Goal: Check status: Check status

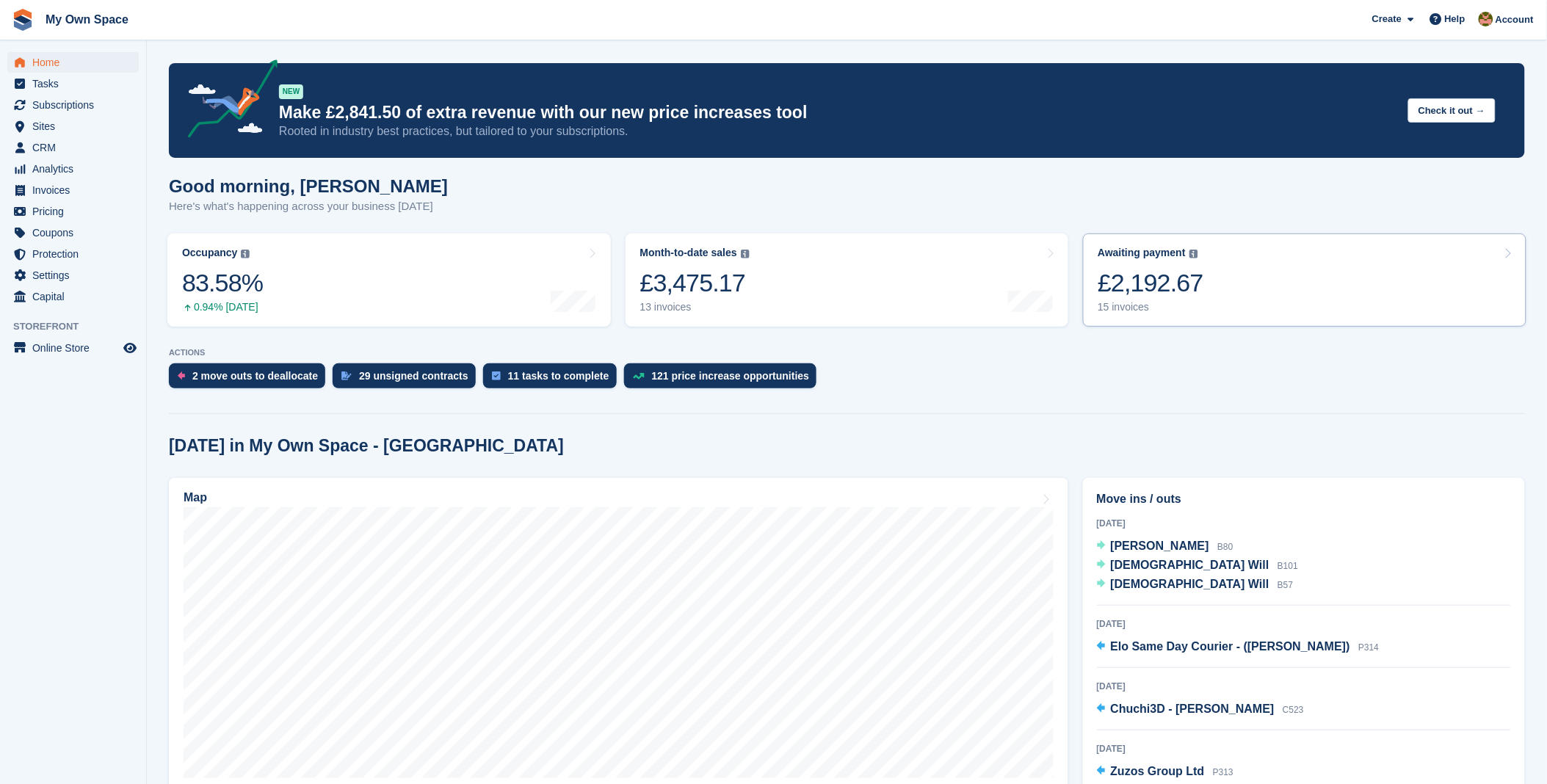
click at [1188, 288] on div "£2,192.67" at bounding box center [1151, 283] width 106 height 30
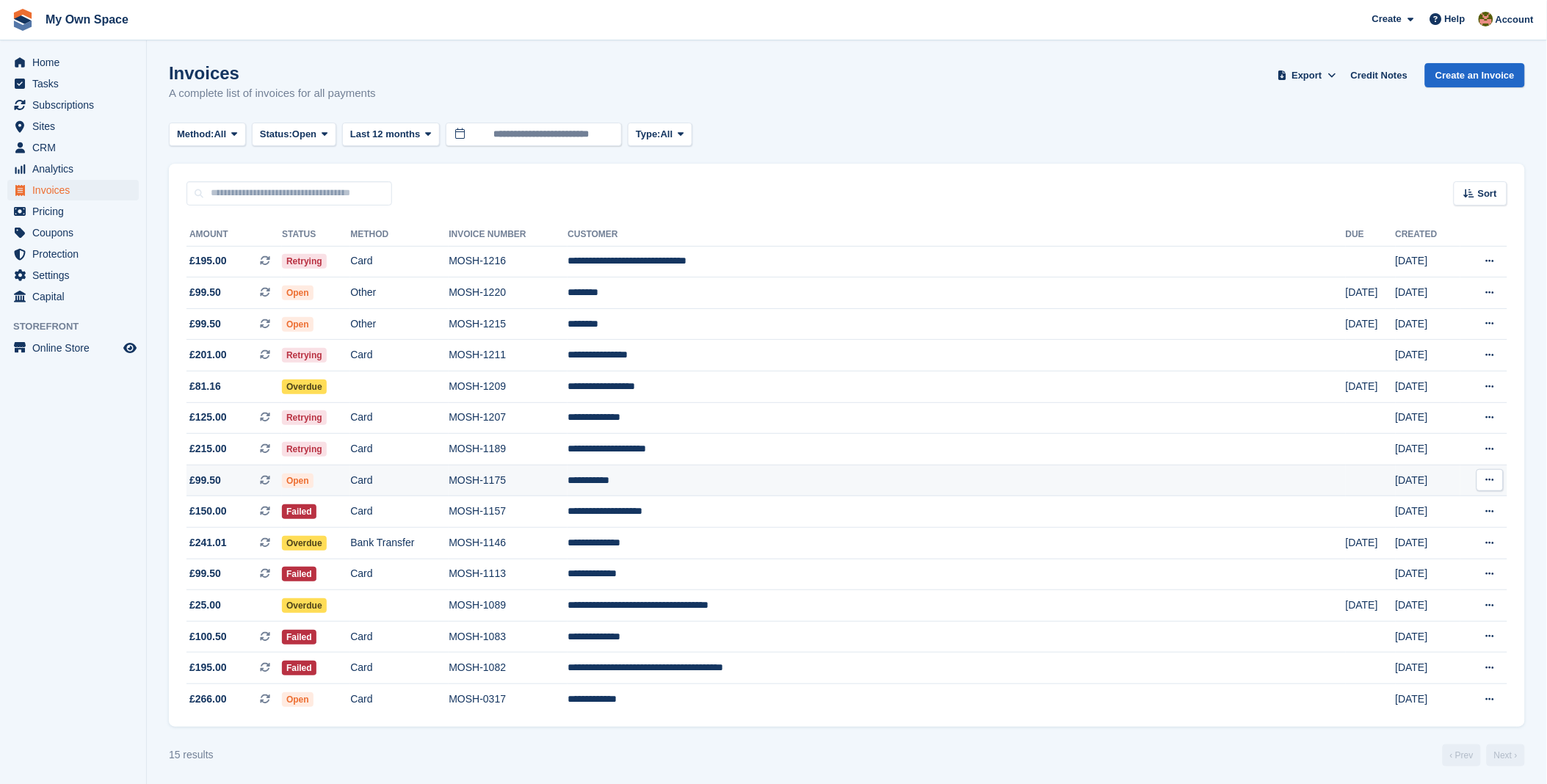
click at [846, 483] on td "**********" at bounding box center [957, 480] width 778 height 31
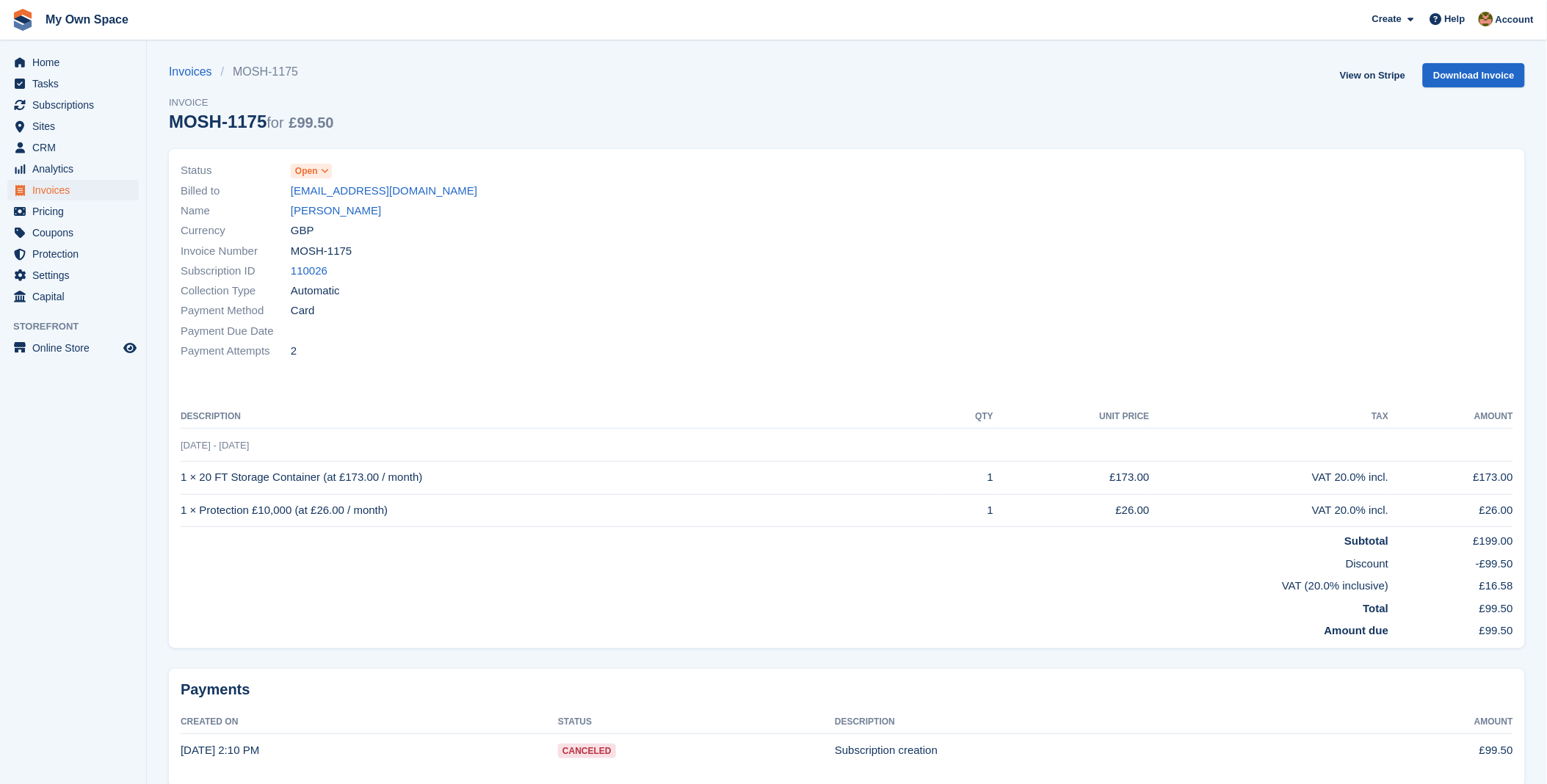
click at [579, 137] on div "Invoices MOSH-1175 Invoice MOSH-1175 for £99.50 View on Stripe Download Invoice" at bounding box center [847, 106] width 1356 height 86
click at [43, 63] on span "Home" at bounding box center [76, 62] width 88 height 20
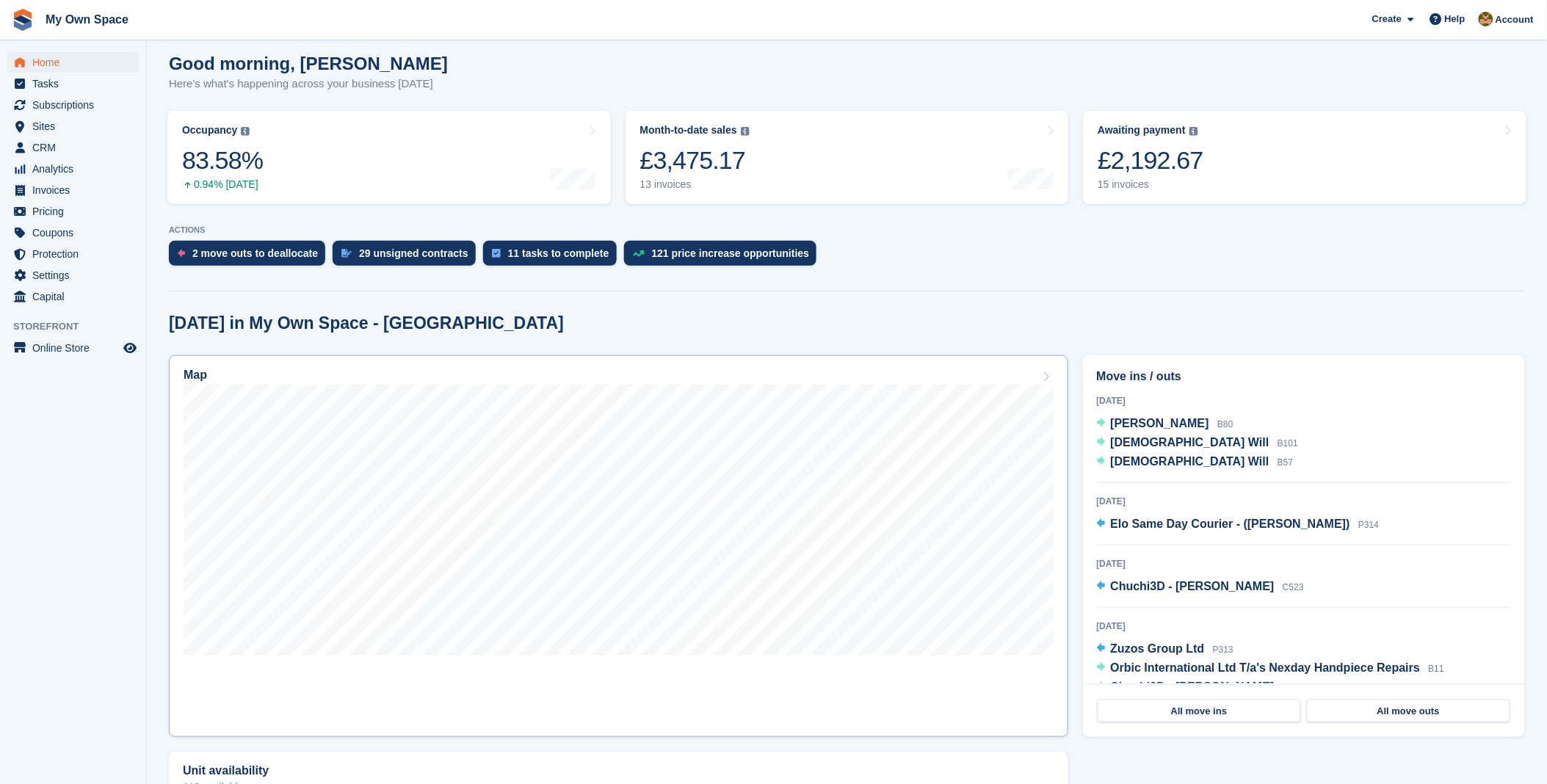
scroll to position [163, 0]
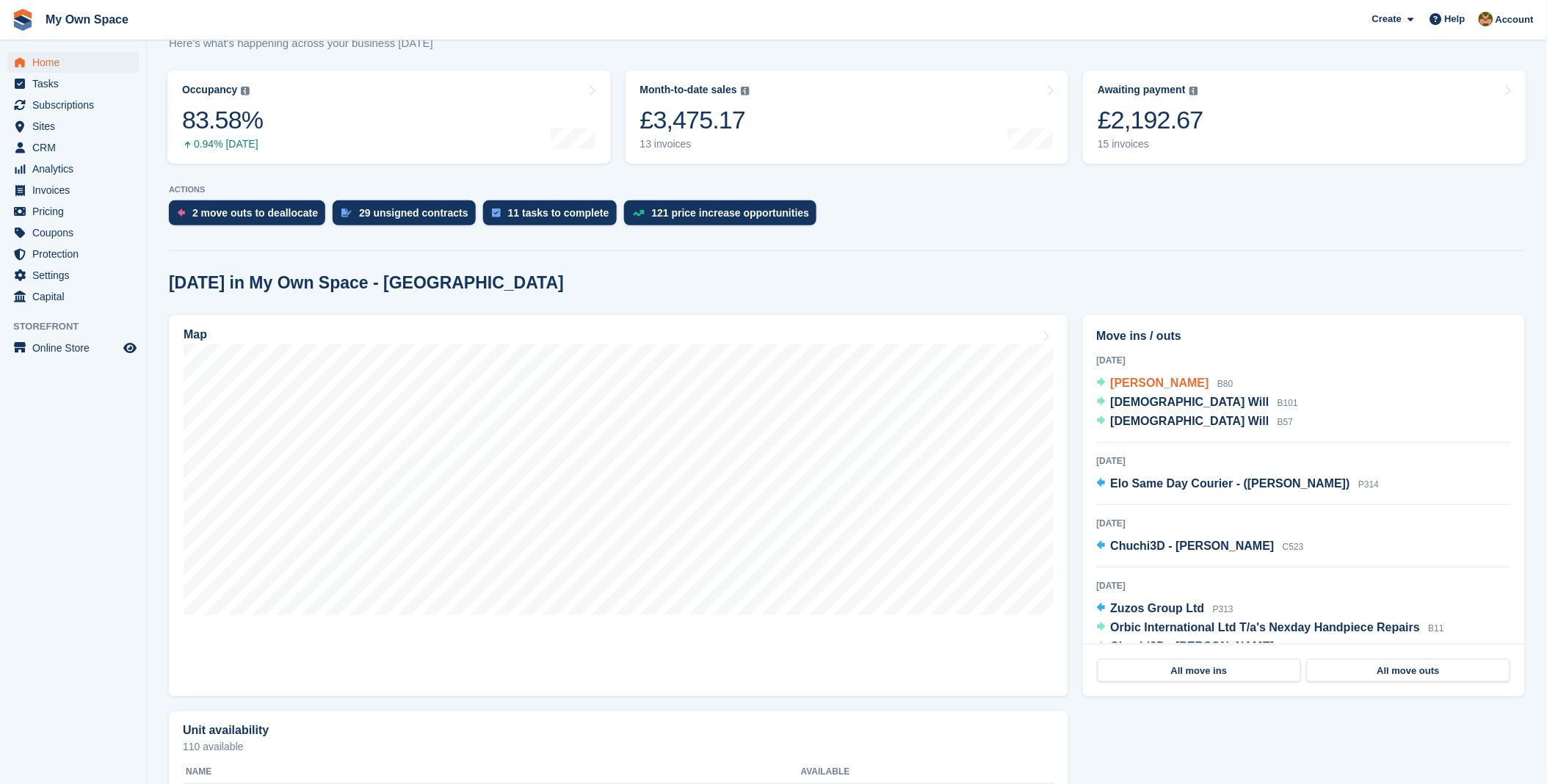
click at [1139, 384] on span "[PERSON_NAME]" at bounding box center [1160, 383] width 99 height 12
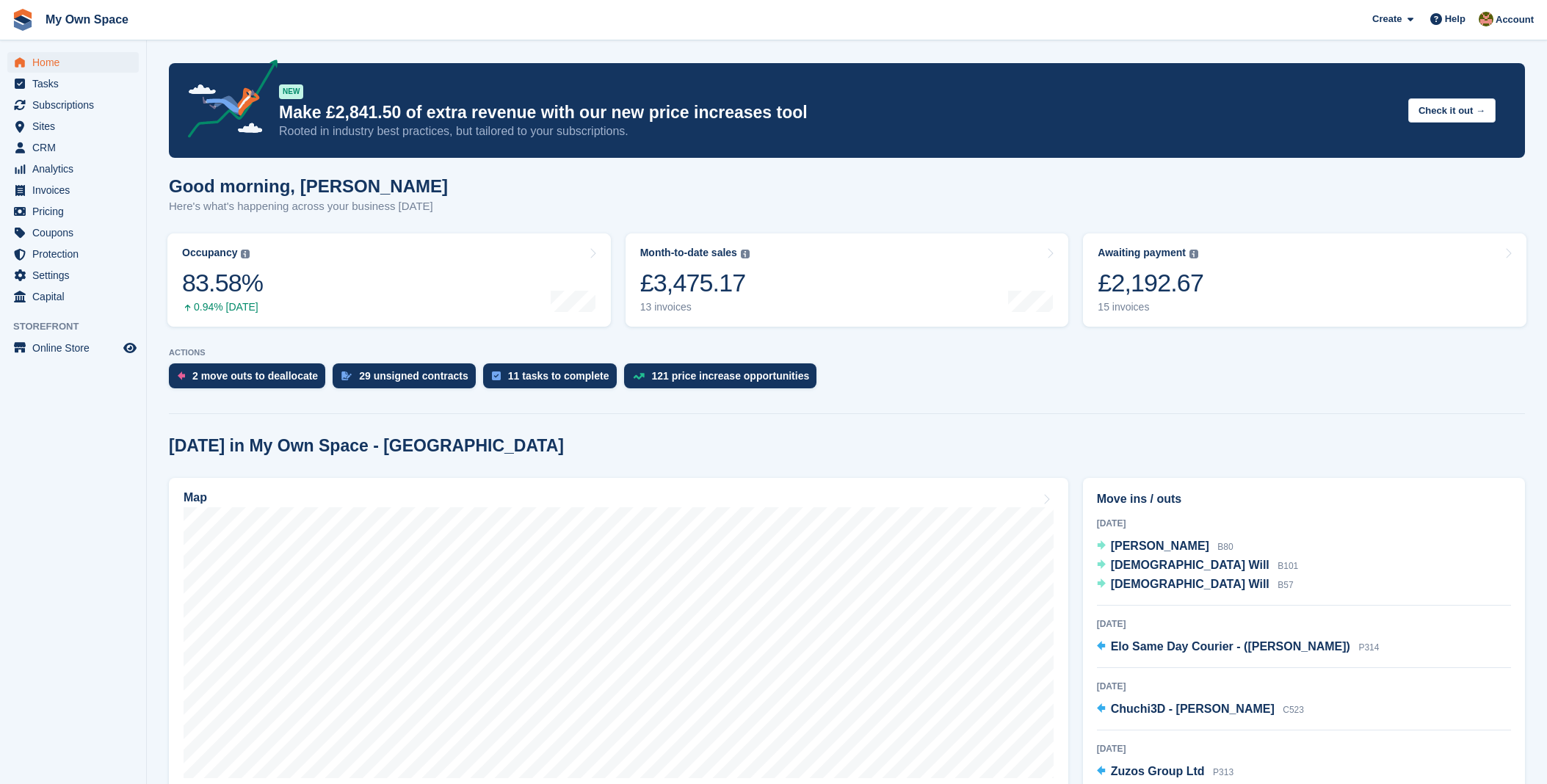
scroll to position [163, 0]
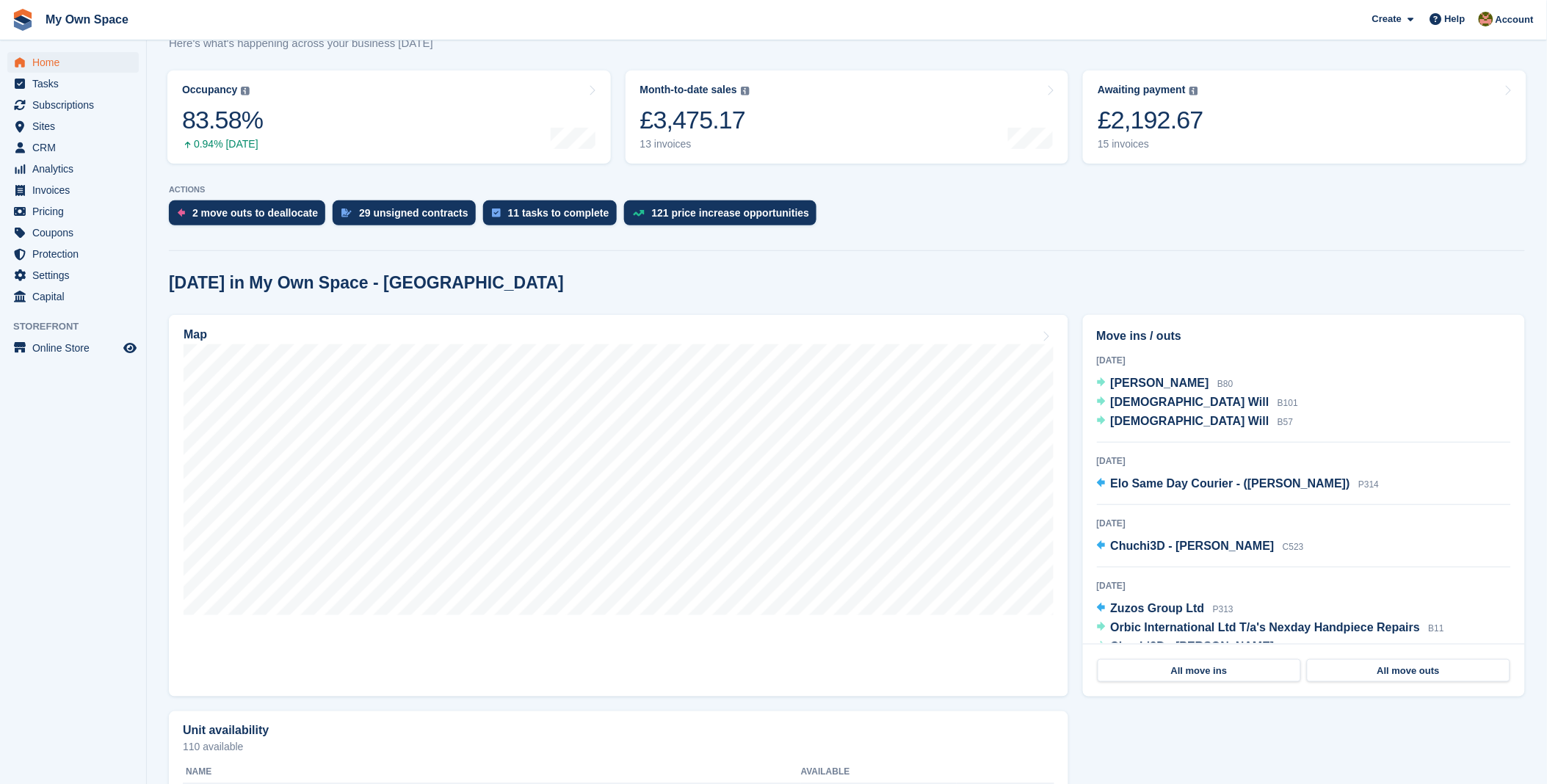
click at [1127, 404] on span "[DEMOGRAPHIC_DATA] Will" at bounding box center [1190, 401] width 158 height 12
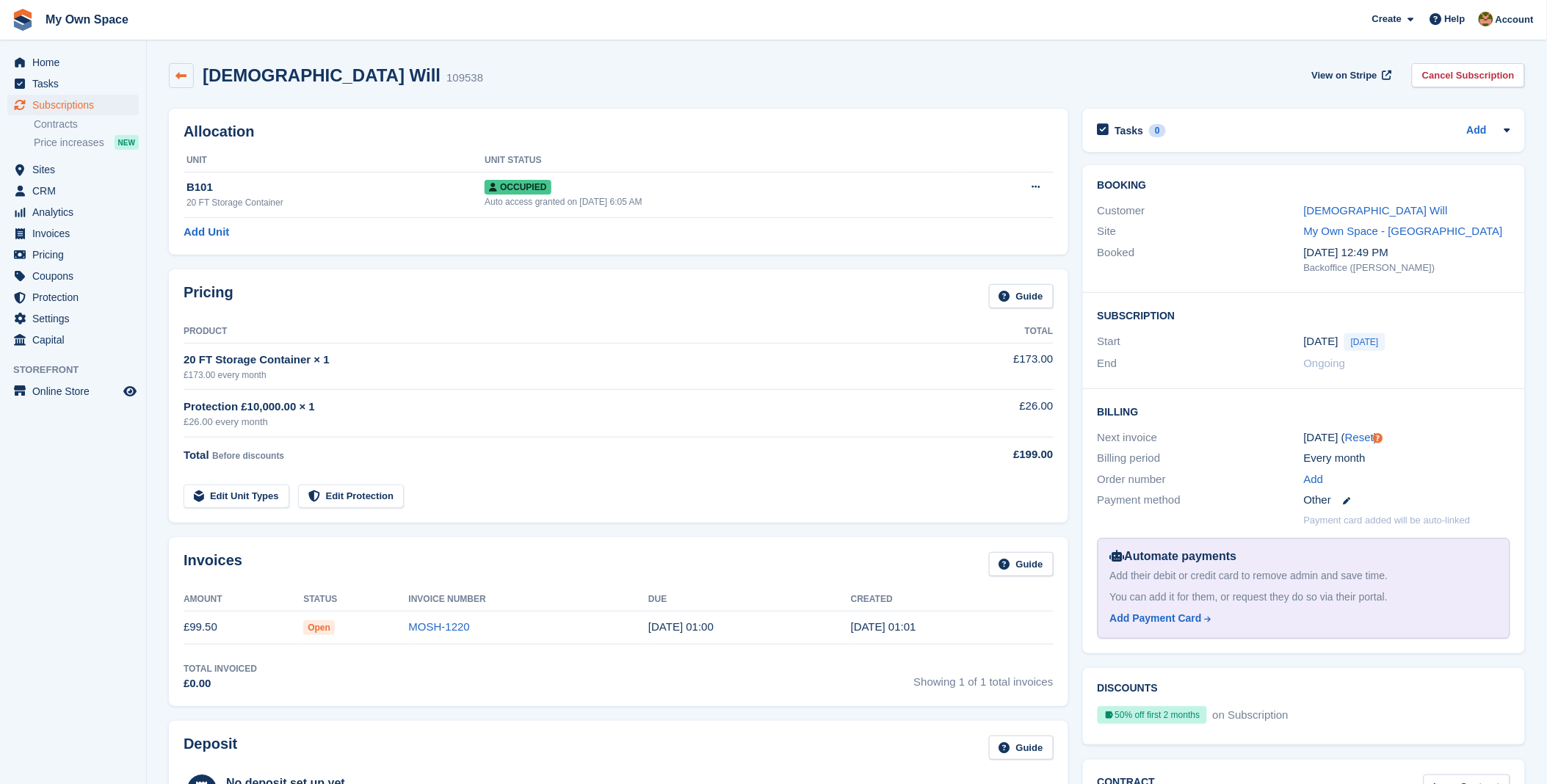
click at [178, 77] on icon at bounding box center [182, 76] width 11 height 11
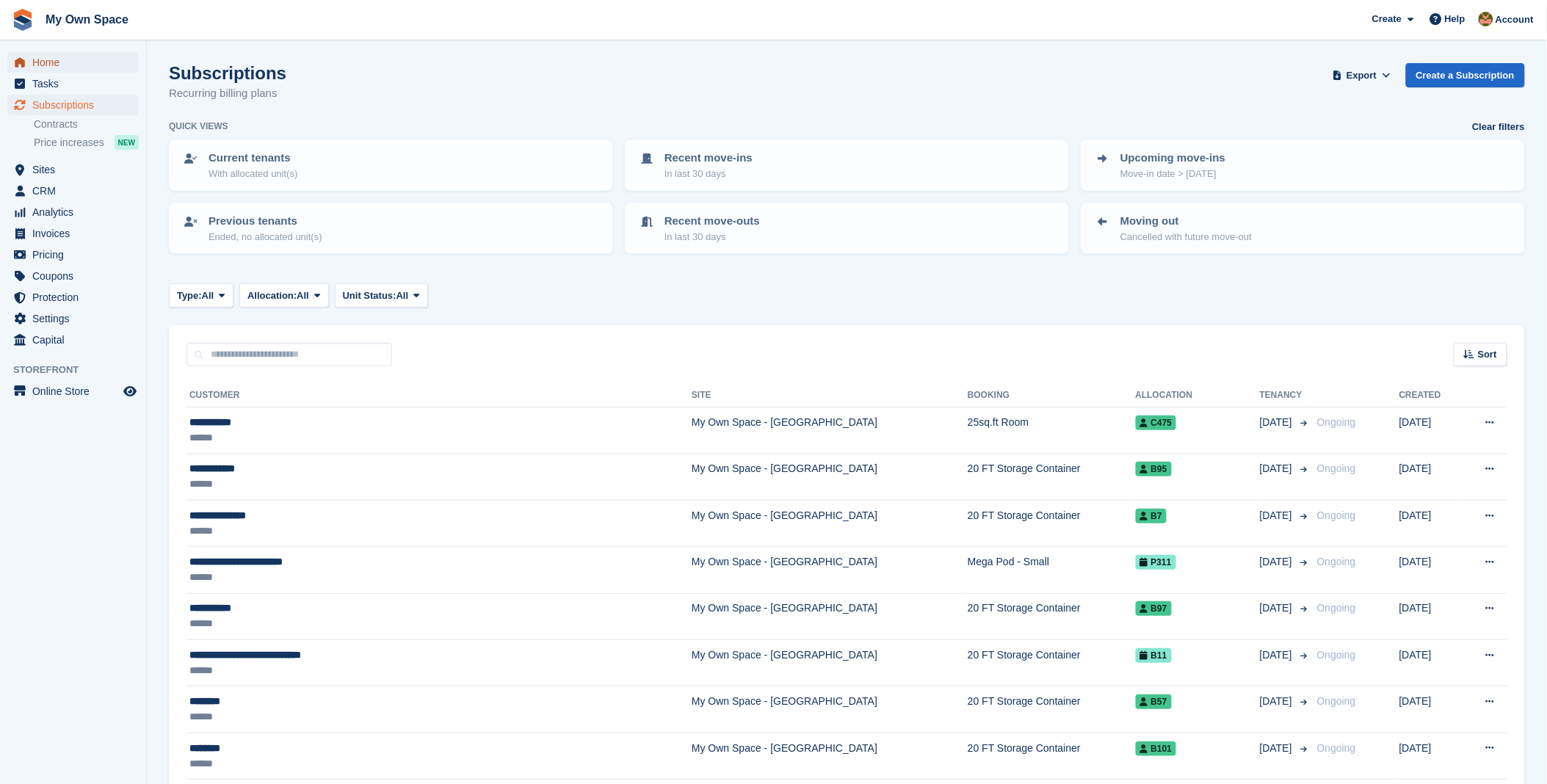
click at [61, 66] on span "Home" at bounding box center [76, 62] width 88 height 20
